Goal: Task Accomplishment & Management: Complete application form

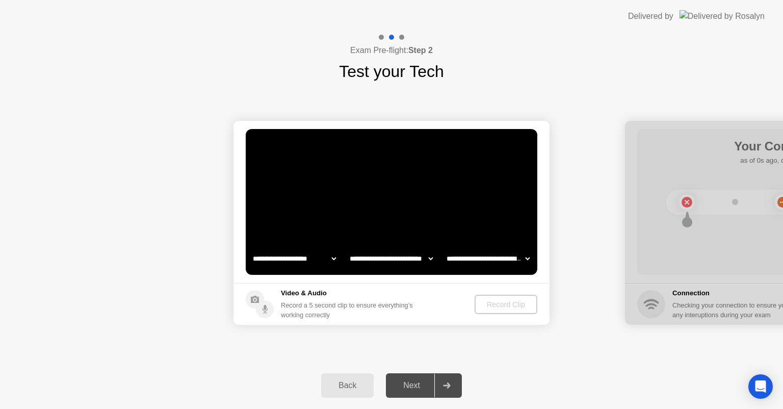
select select "**********"
select select "*******"
click at [493, 306] on div "Record Clip" at bounding box center [506, 304] width 55 height 8
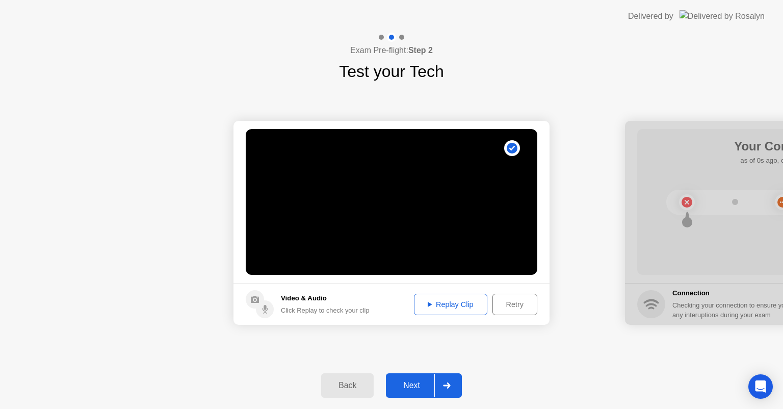
click at [409, 388] on div "Next" at bounding box center [411, 385] width 45 height 9
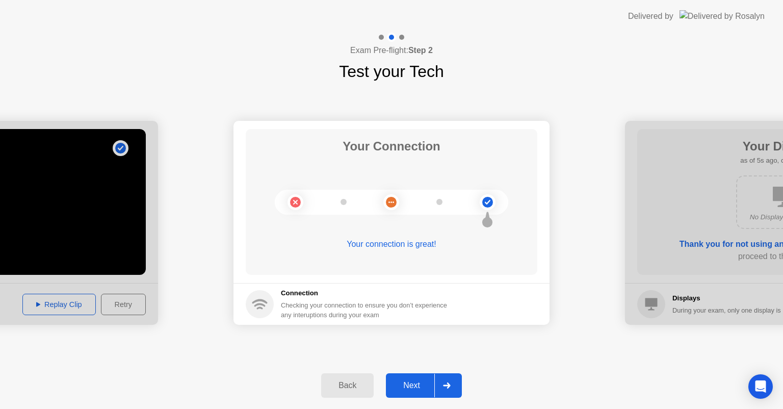
click at [417, 381] on div "Next" at bounding box center [411, 385] width 45 height 9
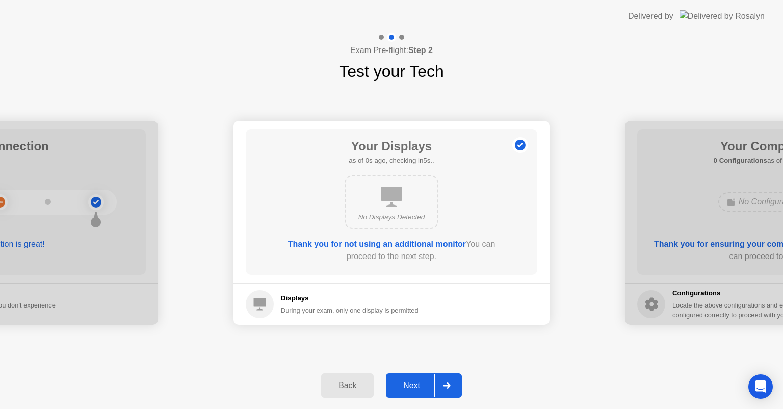
click at [396, 200] on icon at bounding box center [392, 197] width 20 height 20
click at [423, 375] on button "Next" at bounding box center [424, 385] width 76 height 24
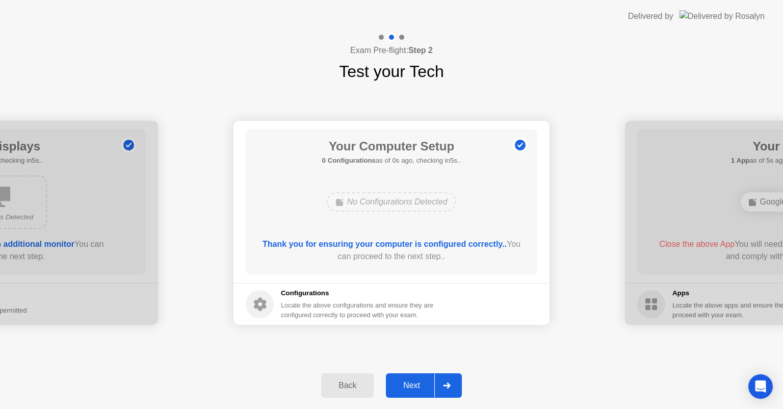
click at [423, 375] on button "Next" at bounding box center [424, 385] width 76 height 24
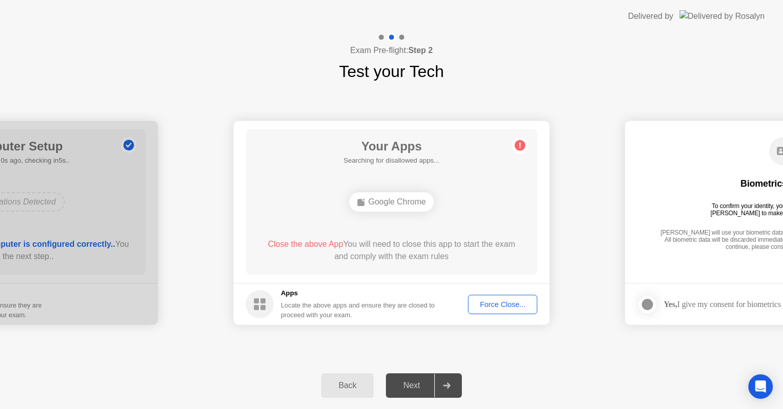
click at [516, 304] on div "Force Close..." at bounding box center [503, 304] width 62 height 8
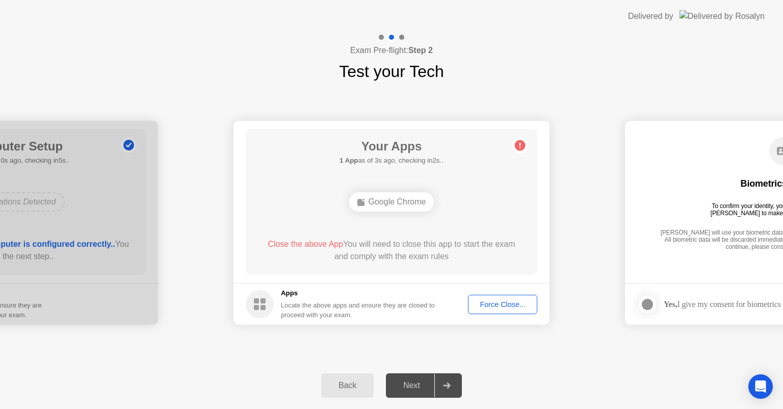
click at [505, 304] on div "Force Close..." at bounding box center [503, 304] width 62 height 8
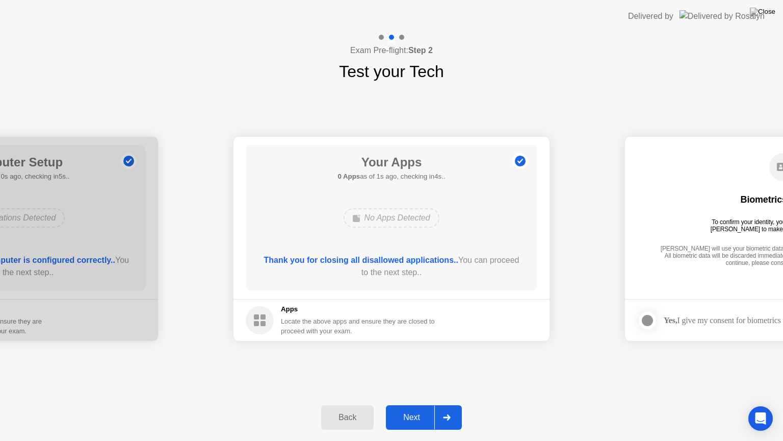
click at [418, 409] on div "Next" at bounding box center [411, 417] width 45 height 9
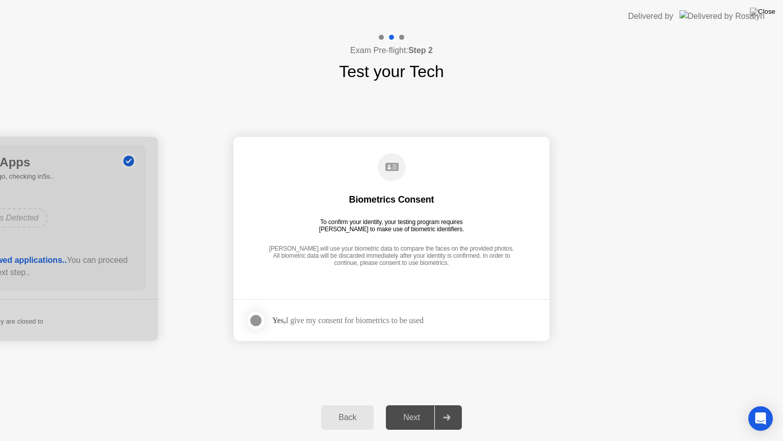
click at [257, 318] on div at bounding box center [256, 320] width 12 height 12
click at [416, 409] on button "Next" at bounding box center [424, 417] width 76 height 24
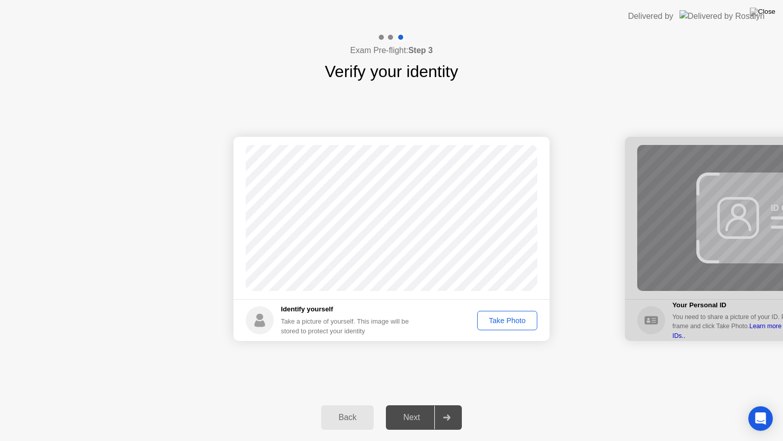
click at [493, 316] on div "Take Photo" at bounding box center [507, 320] width 53 height 8
click at [404, 409] on div "Next" at bounding box center [411, 417] width 45 height 9
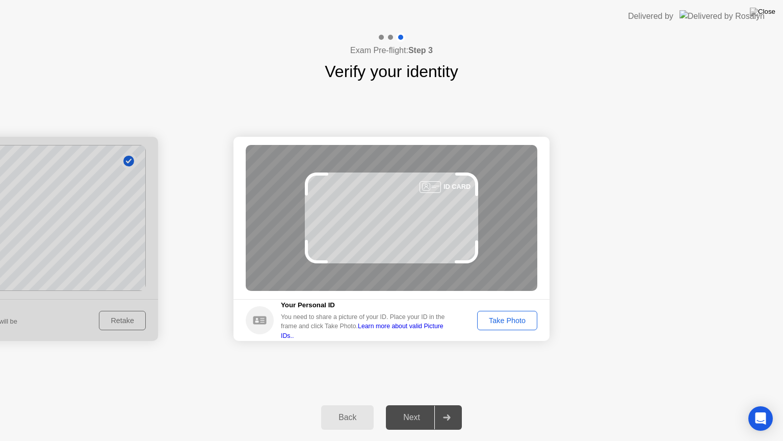
click at [524, 316] on div "Take Photo" at bounding box center [507, 320] width 53 height 8
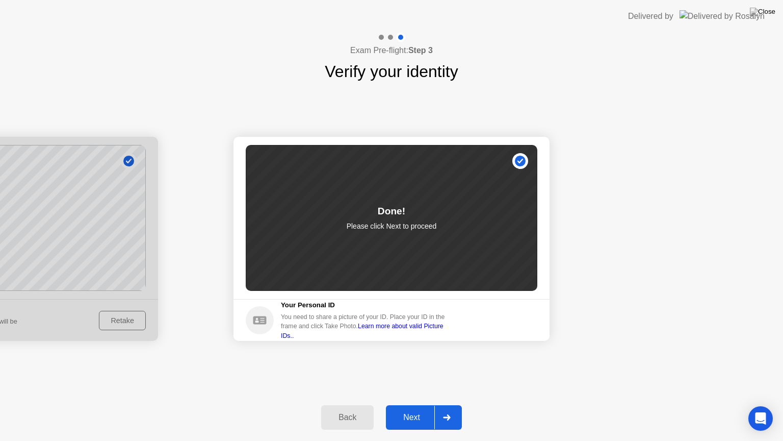
click at [412, 406] on button "Next" at bounding box center [424, 417] width 76 height 24
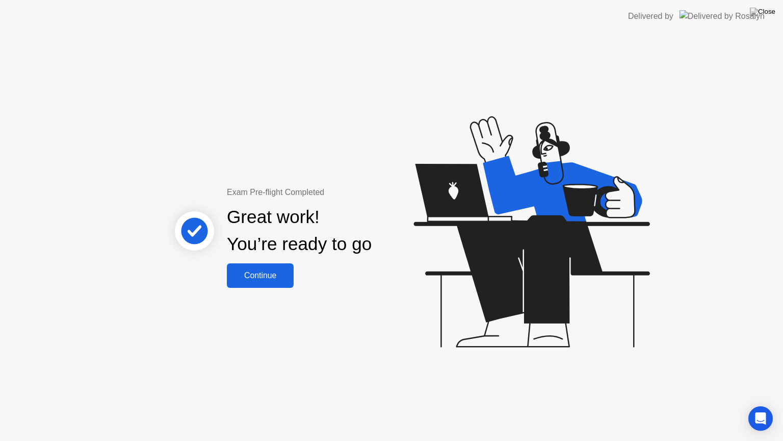
click at [269, 278] on div "Continue" at bounding box center [260, 275] width 61 height 9
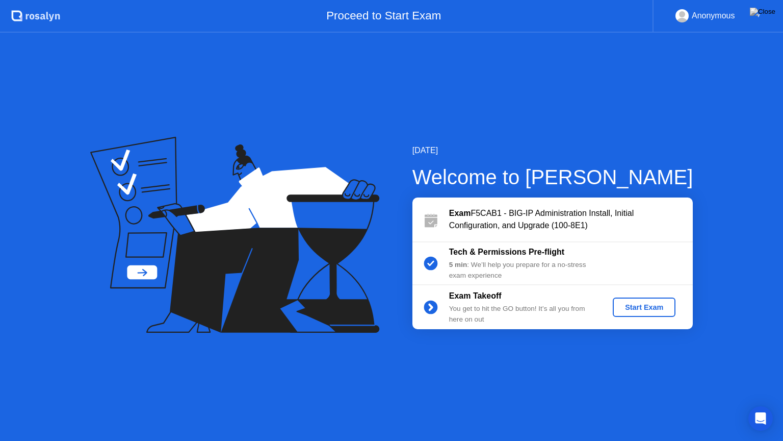
click at [640, 306] on div "Start Exam" at bounding box center [644, 307] width 55 height 8
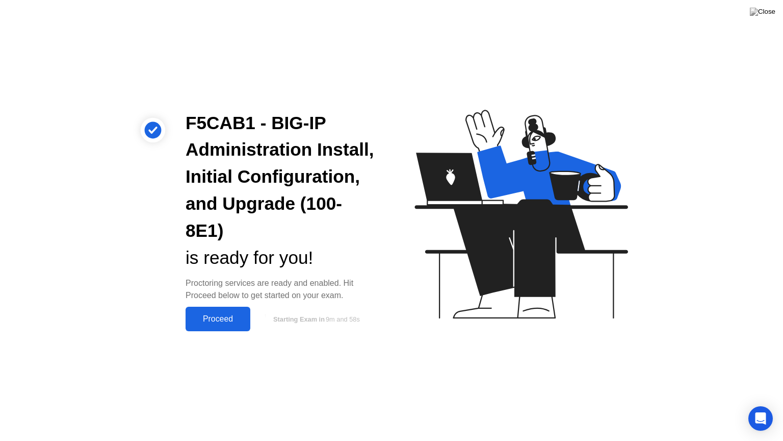
click at [222, 311] on button "Proceed" at bounding box center [218, 319] width 65 height 24
